Goal: Navigation & Orientation: Find specific page/section

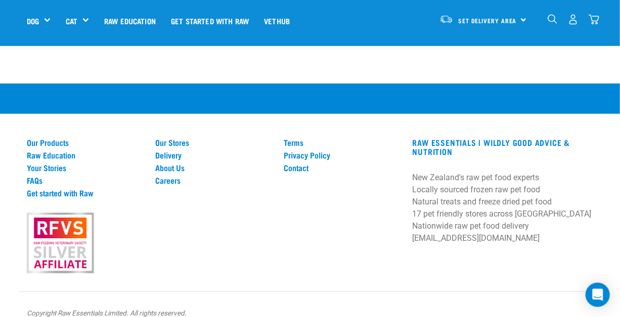
scroll to position [2683, 0]
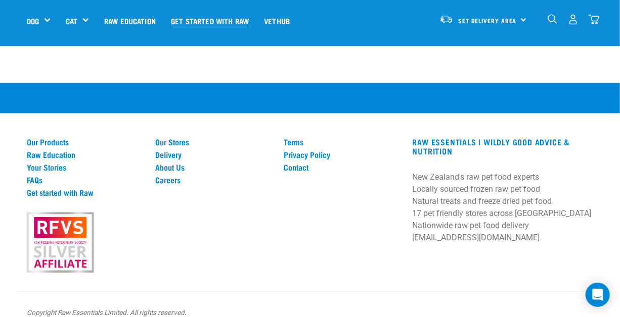
click at [186, 16] on link "Get started with Raw" at bounding box center [209, 21] width 93 height 40
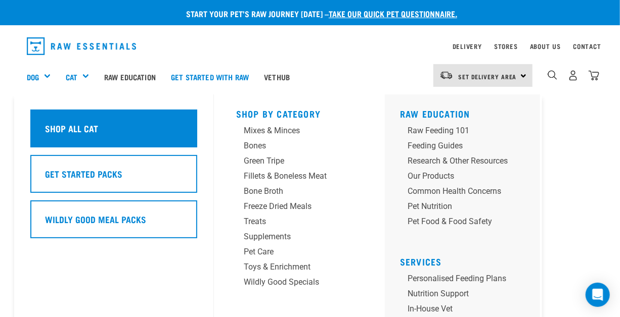
click at [81, 130] on h5 "Shop All Cat" at bounding box center [71, 128] width 53 height 13
